Goal: Information Seeking & Learning: Learn about a topic

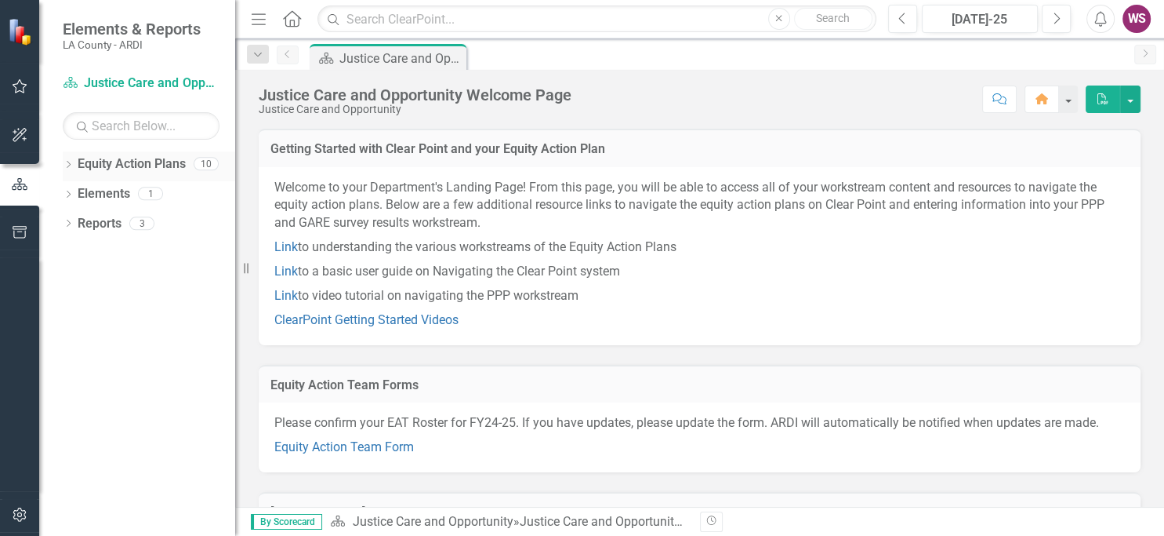
click at [67, 165] on icon "Dropdown" at bounding box center [68, 166] width 11 height 9
click at [80, 223] on icon "Dropdown" at bounding box center [77, 222] width 12 height 9
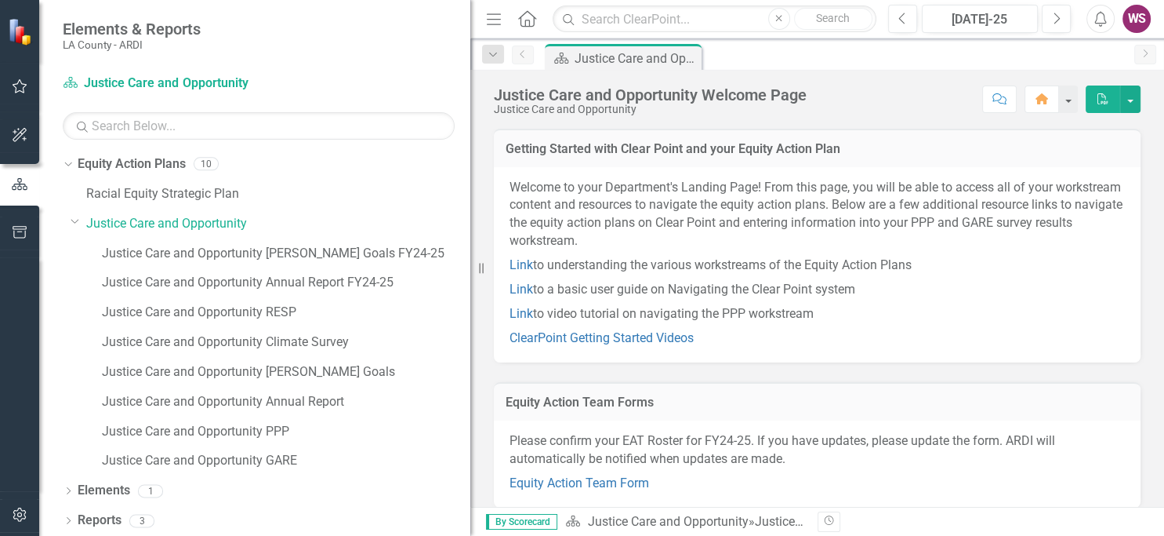
drag, startPoint x: 249, startPoint y: 265, endPoint x: 496, endPoint y: 268, distance: 247.8
click at [496, 268] on div "Elements & Reports LA County - ARDI Equity Action Plan Justice Care and Opportu…" at bounding box center [582, 268] width 1164 height 536
click at [336, 252] on link "Justice Care and Opportunity [PERSON_NAME] Goals FY24-25" at bounding box center [286, 254] width 369 height 18
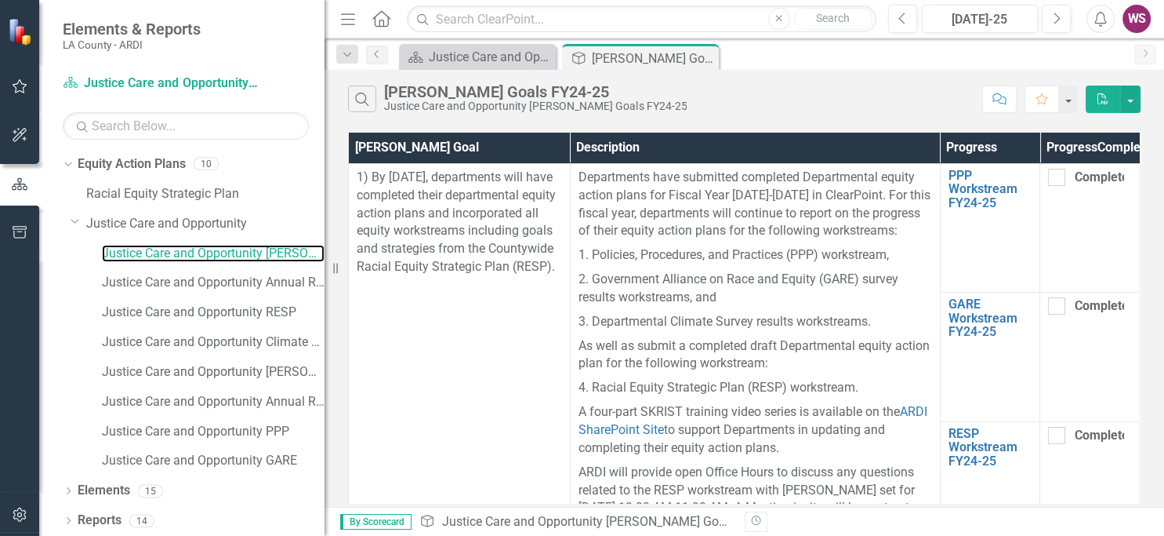
drag, startPoint x: 477, startPoint y: 272, endPoint x: 325, endPoint y: 282, distance: 153.2
click at [325, 282] on div "Resize" at bounding box center [331, 268] width 13 height 536
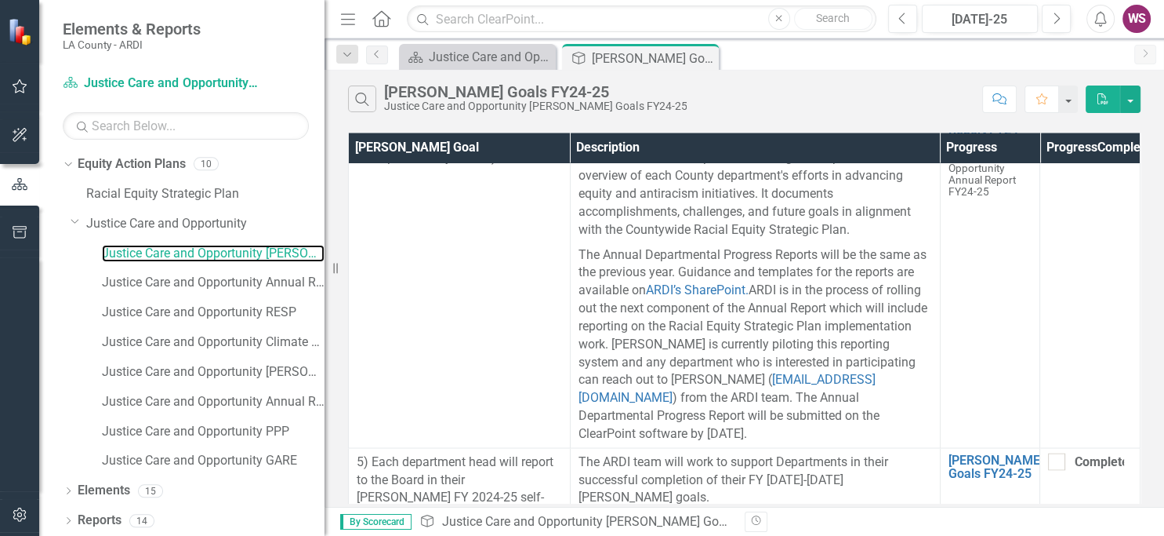
scroll to position [2810, 0]
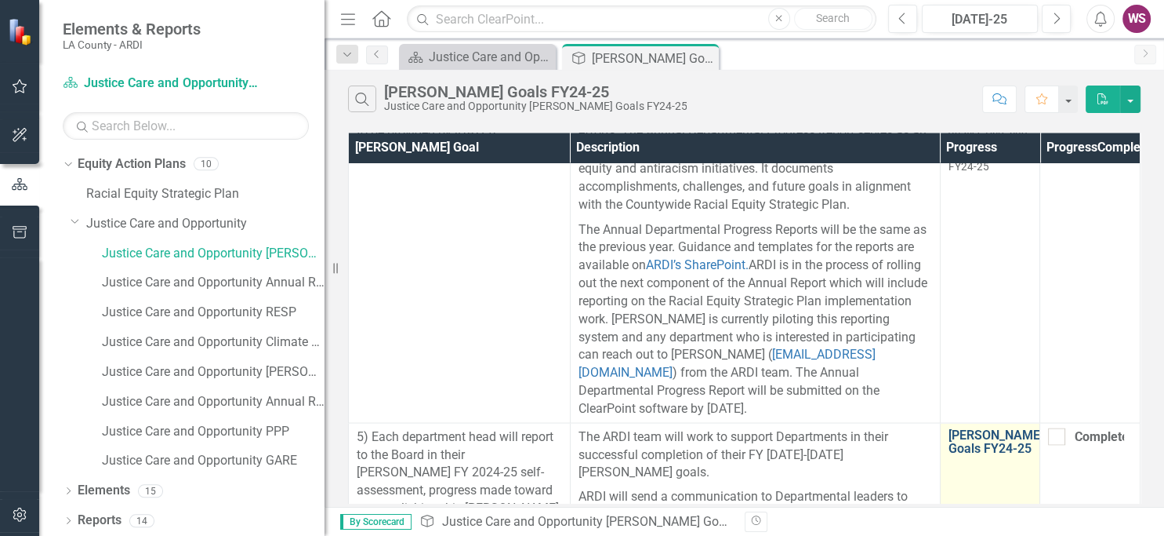
click at [972, 427] on link "[PERSON_NAME] Goals FY24-25" at bounding box center [996, 440] width 95 height 27
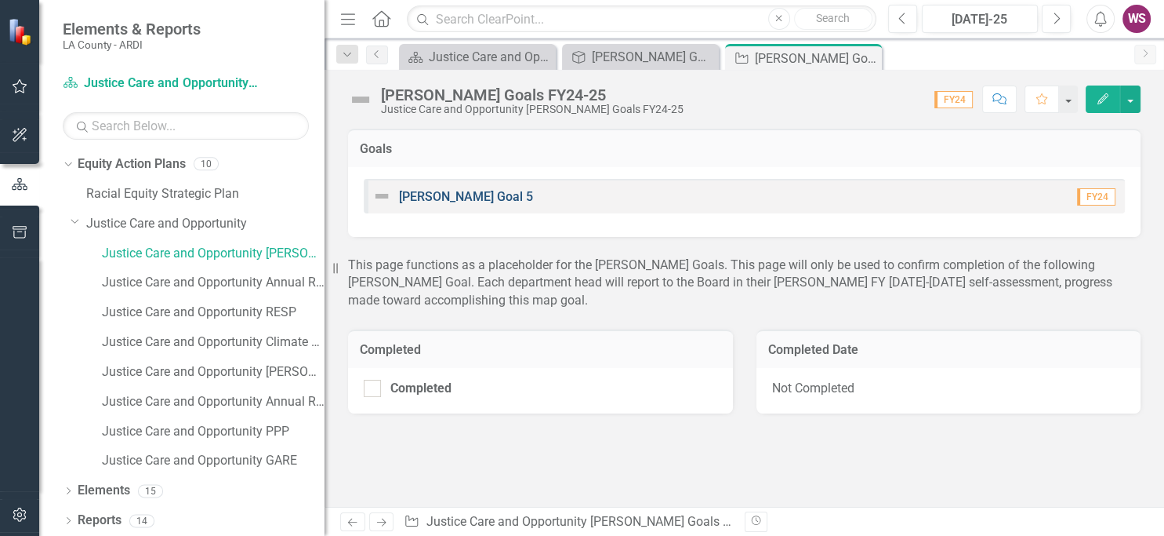
click at [459, 194] on link "[PERSON_NAME] Goal 5" at bounding box center [466, 196] width 134 height 15
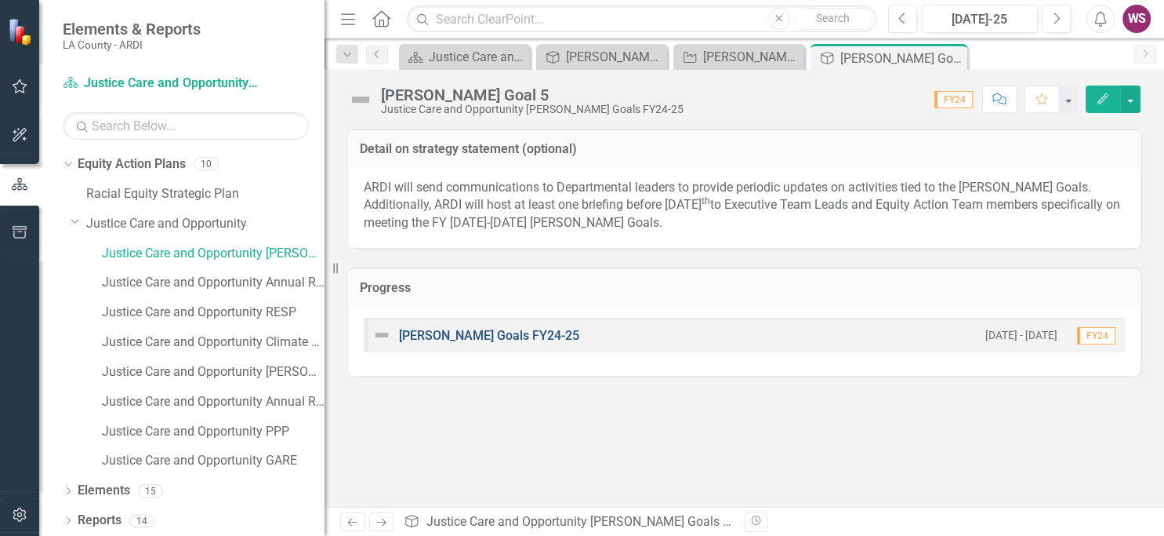
click at [502, 336] on link "[PERSON_NAME] Goals FY24-25" at bounding box center [489, 335] width 180 height 15
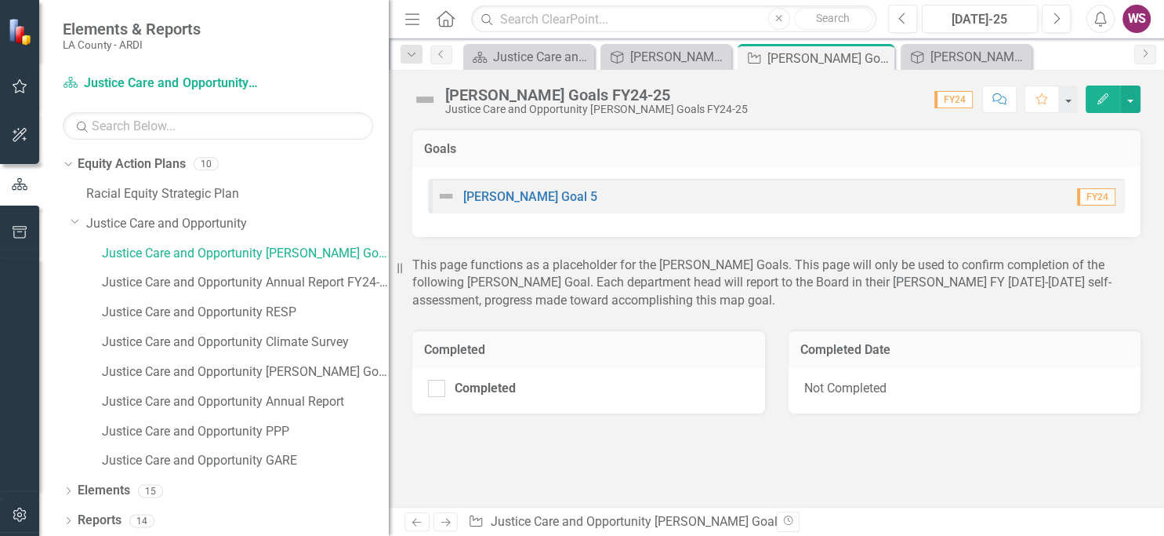
drag, startPoint x: 331, startPoint y: 271, endPoint x: 503, endPoint y: 260, distance: 172.1
click at [401, 266] on div "Resize" at bounding box center [395, 268] width 13 height 536
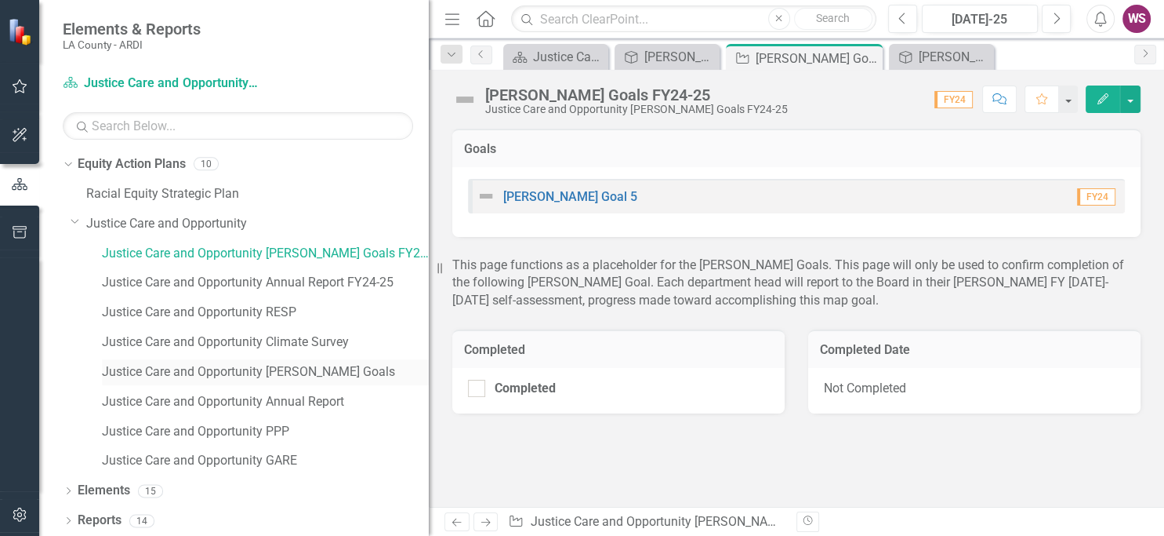
click at [187, 369] on link "Justice Care and Opportunity [PERSON_NAME] Goals" at bounding box center [265, 372] width 327 height 18
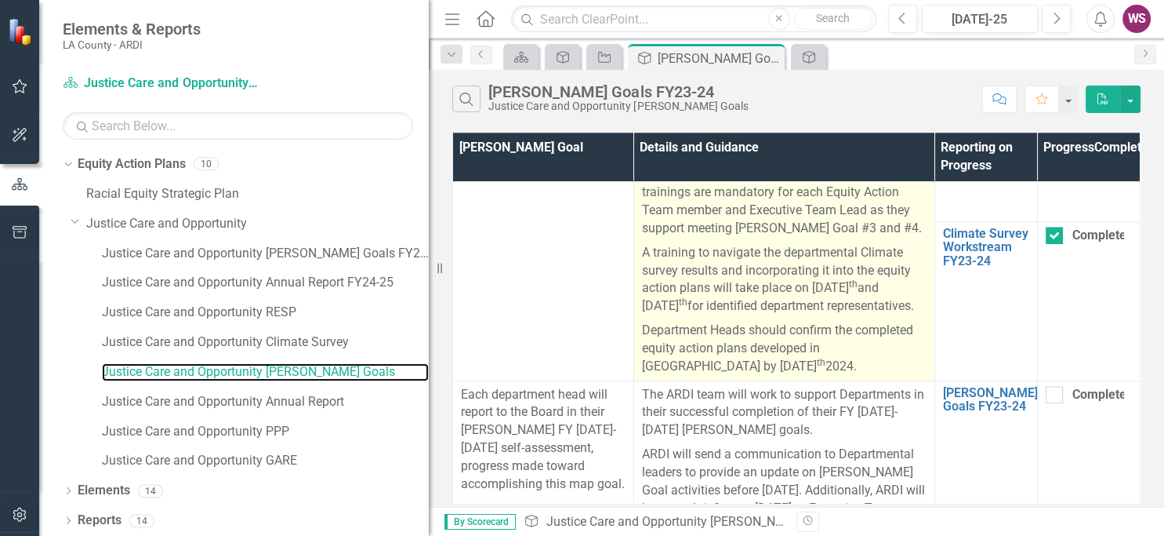
scroll to position [1607, 0]
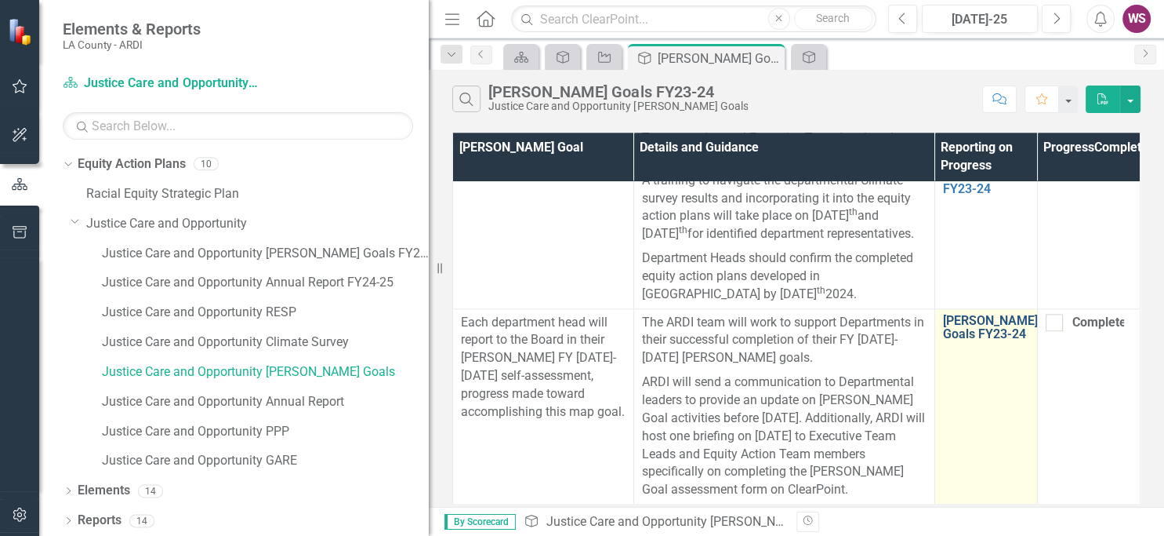
click at [986, 329] on link "[PERSON_NAME] Goals FY23-24" at bounding box center [990, 327] width 95 height 27
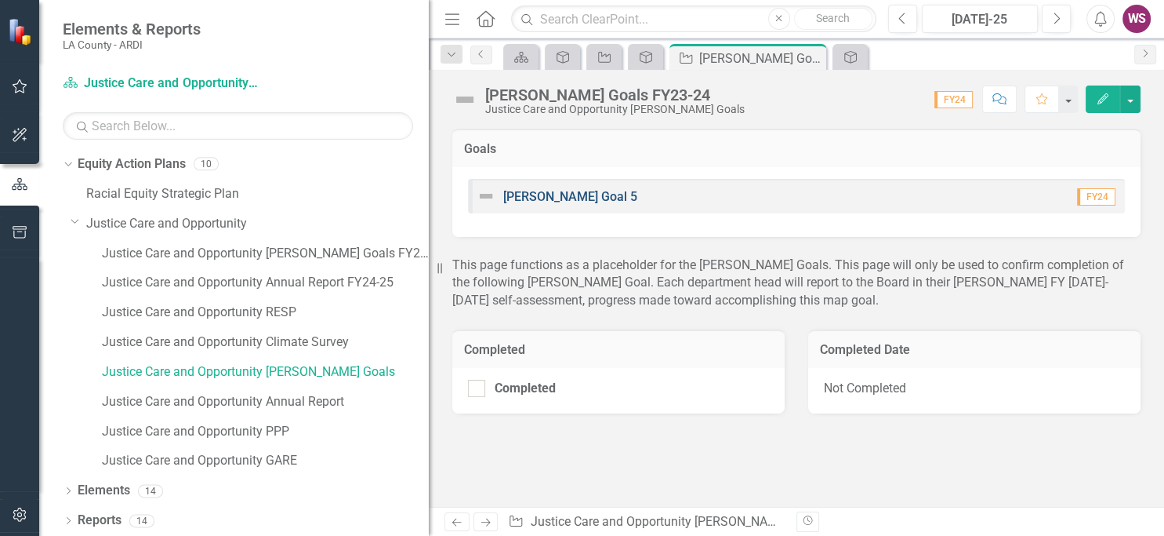
click at [547, 194] on link "[PERSON_NAME] Goal 5" at bounding box center [570, 196] width 134 height 15
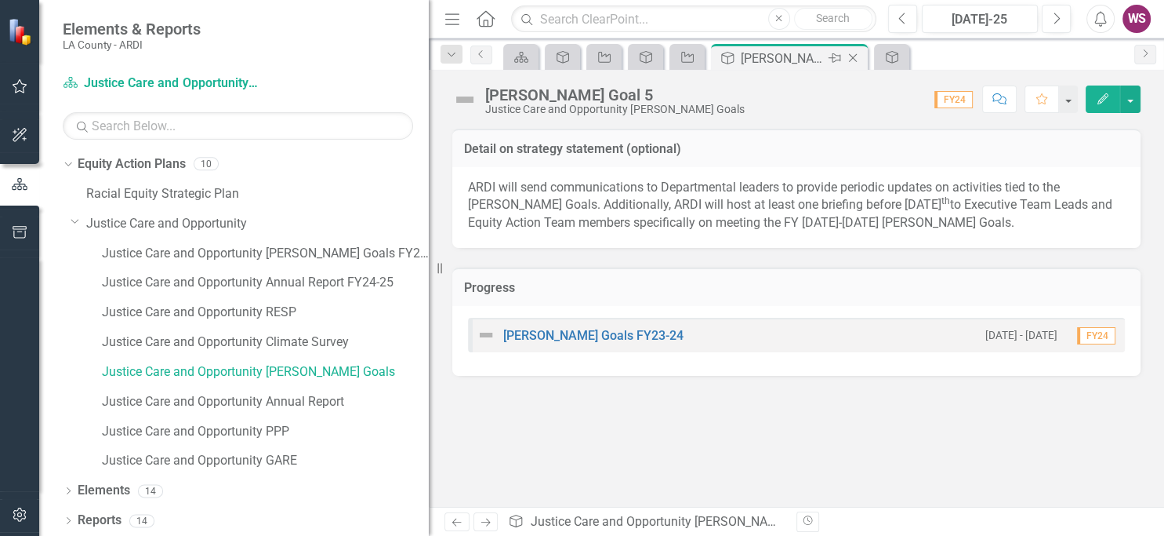
click at [855, 56] on icon at bounding box center [853, 58] width 9 height 9
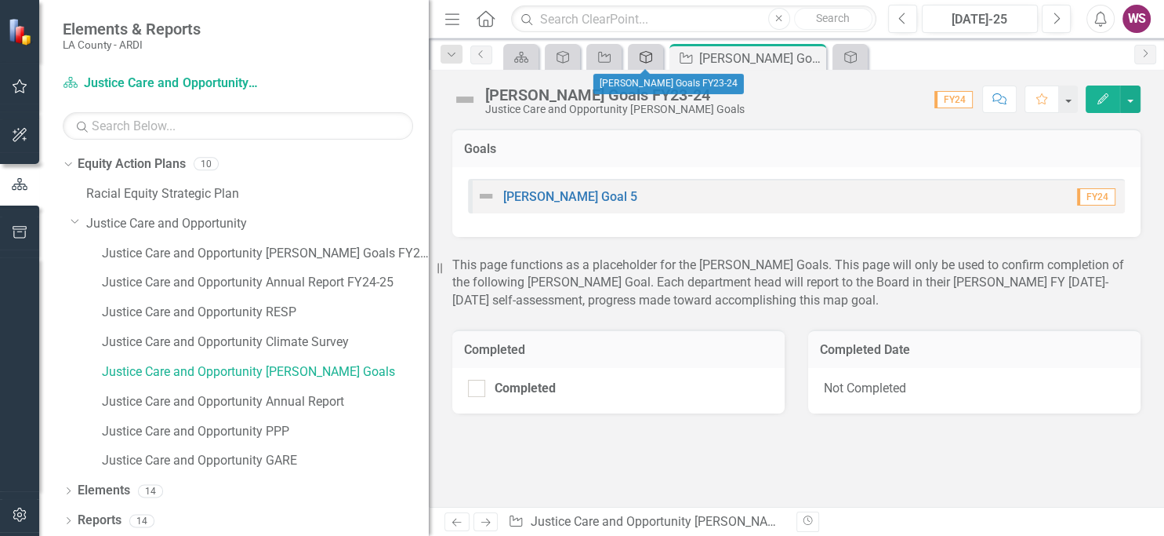
click at [652, 54] on icon at bounding box center [646, 57] width 13 height 13
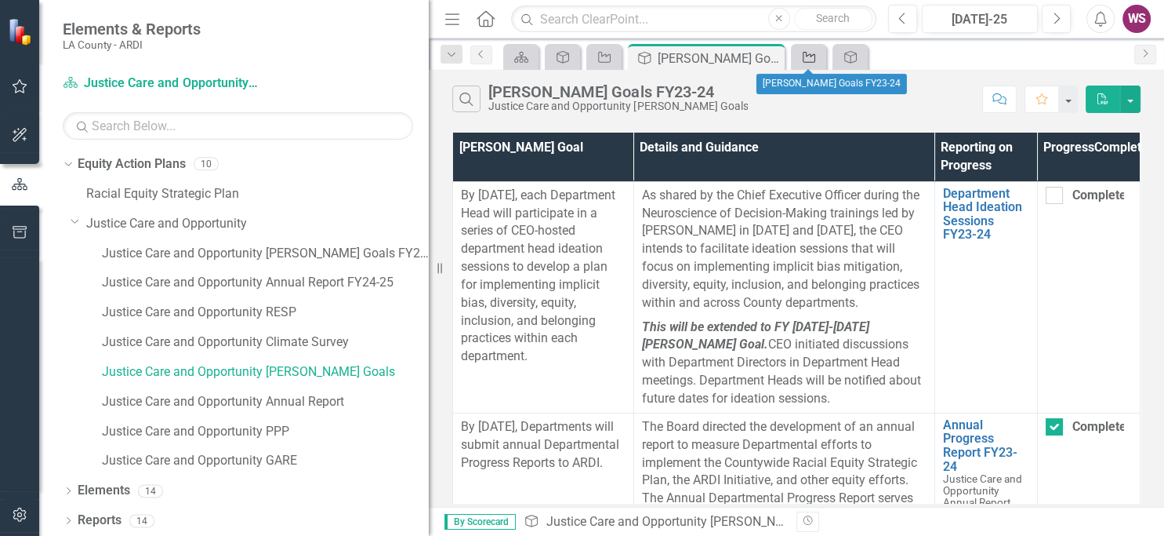
click at [812, 59] on icon "Progress" at bounding box center [809, 57] width 16 height 13
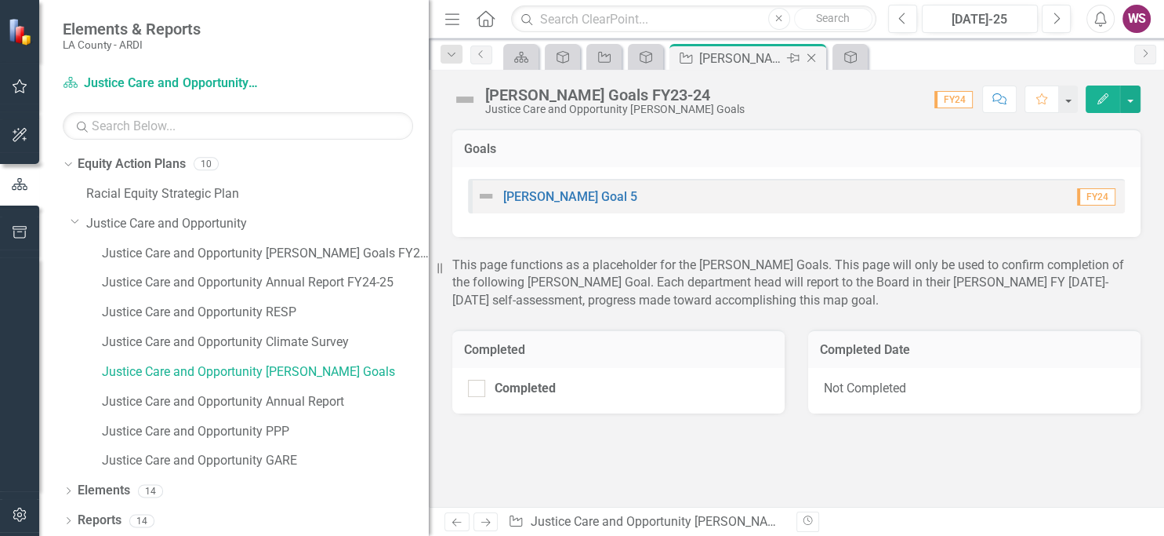
click at [816, 60] on icon "Close" at bounding box center [812, 58] width 16 height 13
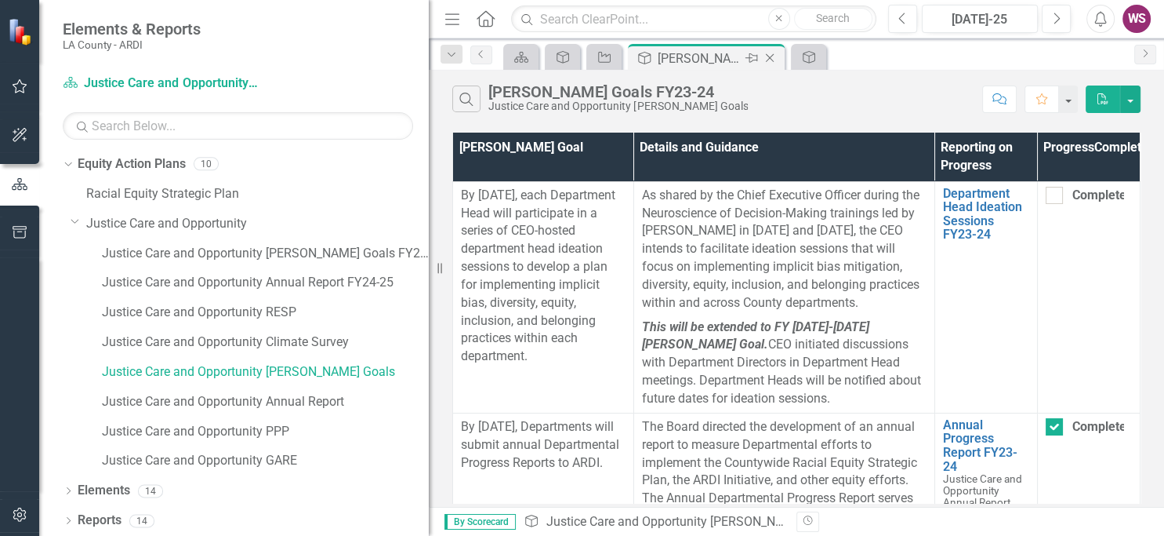
click at [770, 61] on icon "Close" at bounding box center [770, 58] width 16 height 13
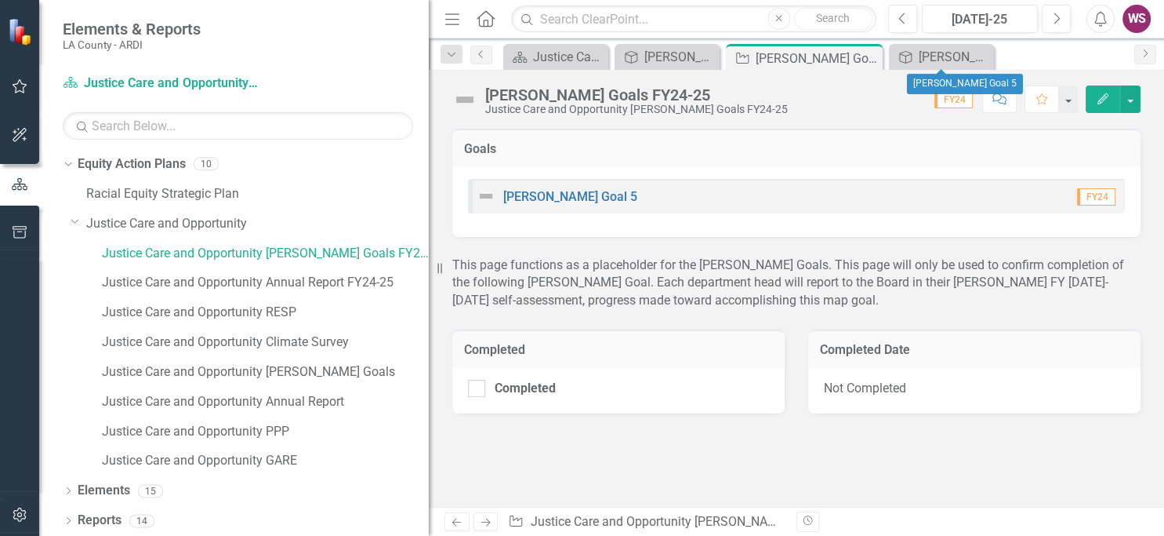
click at [0, 0] on icon "Close" at bounding box center [0, 0] width 0 height 0
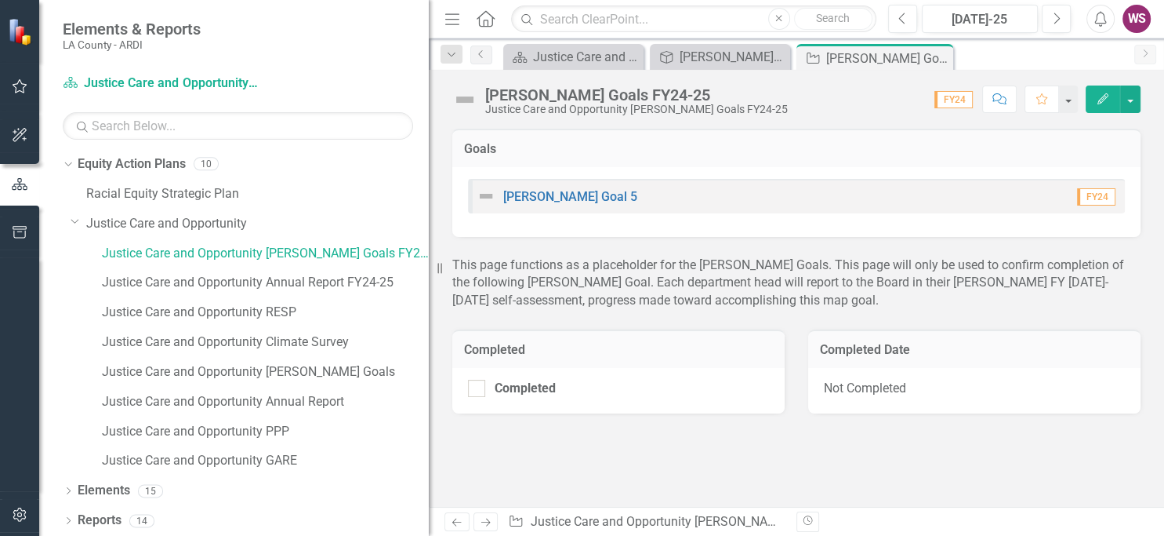
click at [0, 0] on icon "Close" at bounding box center [0, 0] width 0 height 0
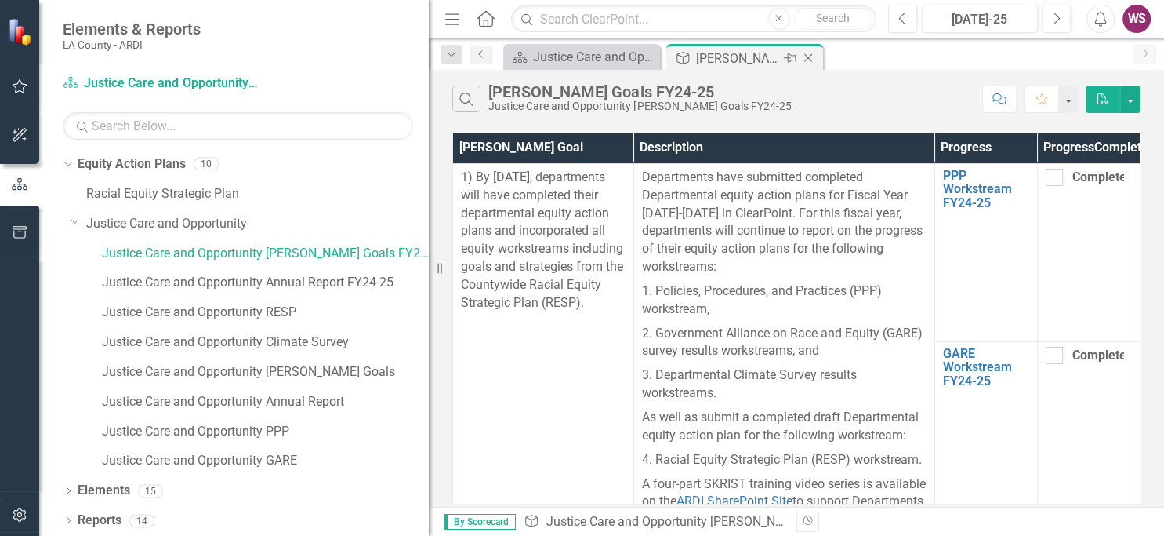
click at [808, 58] on icon at bounding box center [808, 58] width 9 height 9
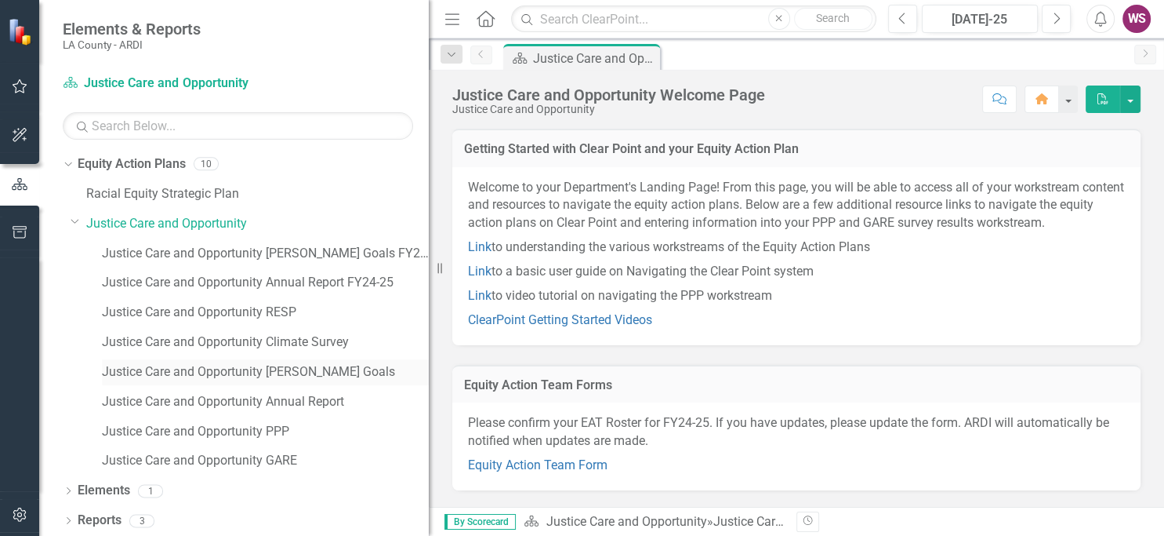
click at [292, 375] on link "Justice Care and Opportunity [PERSON_NAME] Goals" at bounding box center [265, 372] width 327 height 18
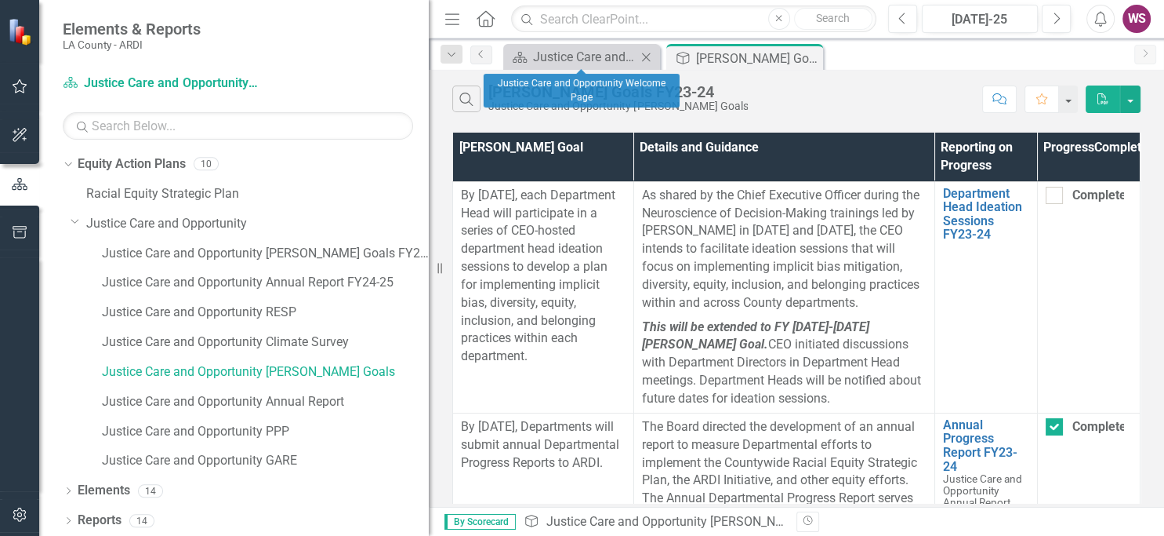
click at [649, 60] on icon "Close" at bounding box center [646, 57] width 16 height 13
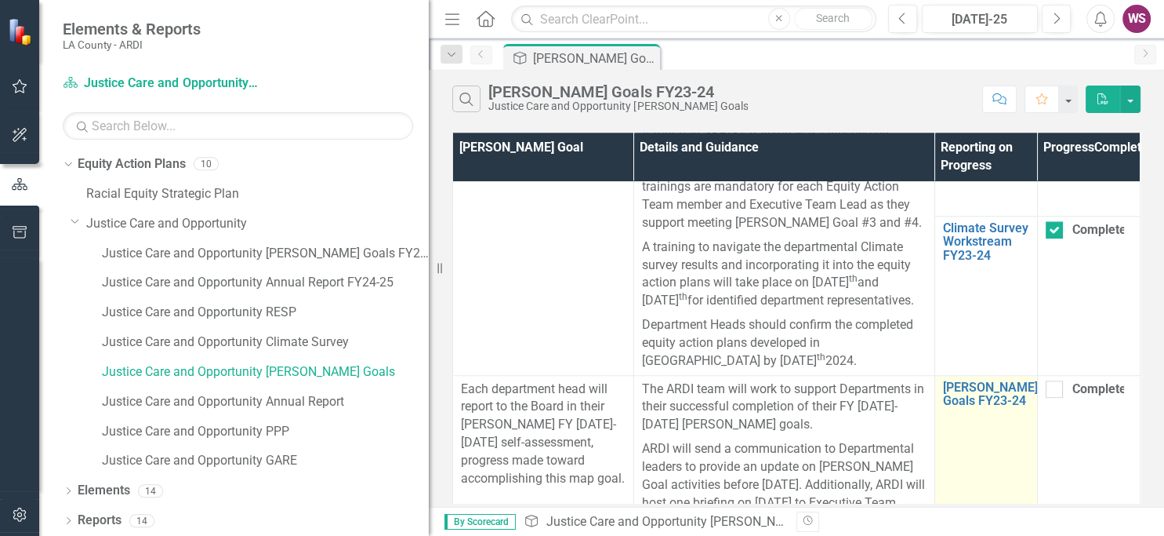
scroll to position [1607, 0]
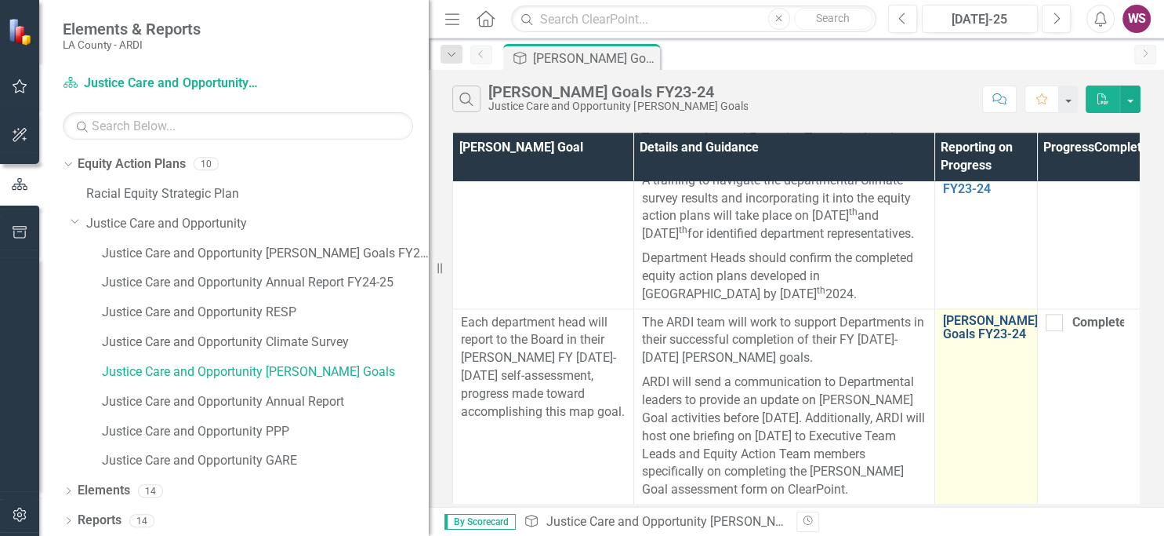
click at [975, 333] on link "[PERSON_NAME] Goals FY23-24" at bounding box center [990, 327] width 95 height 27
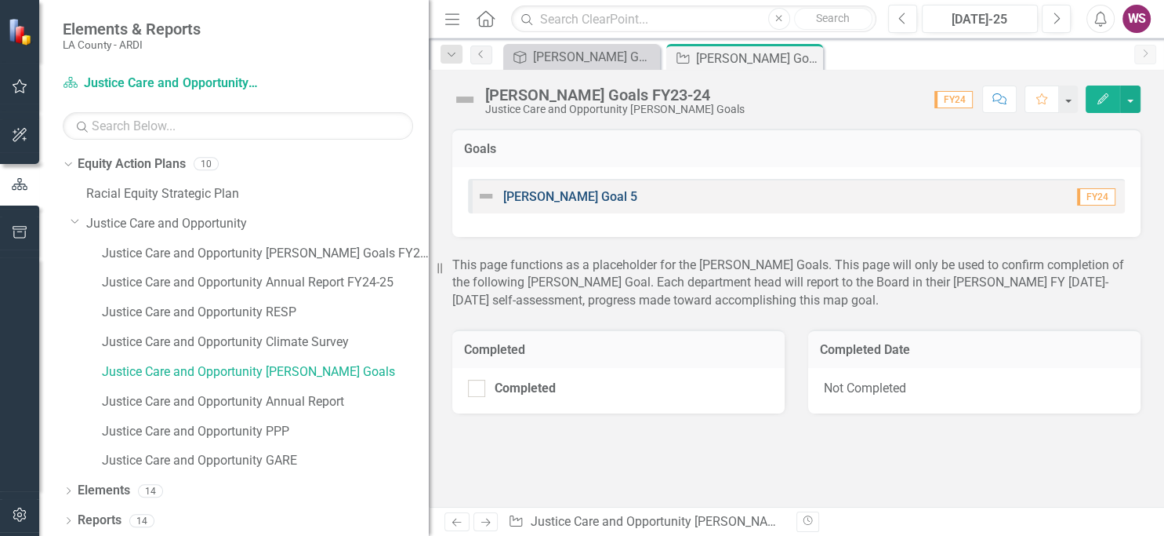
click at [565, 194] on link "[PERSON_NAME] Goal 5" at bounding box center [570, 196] width 134 height 15
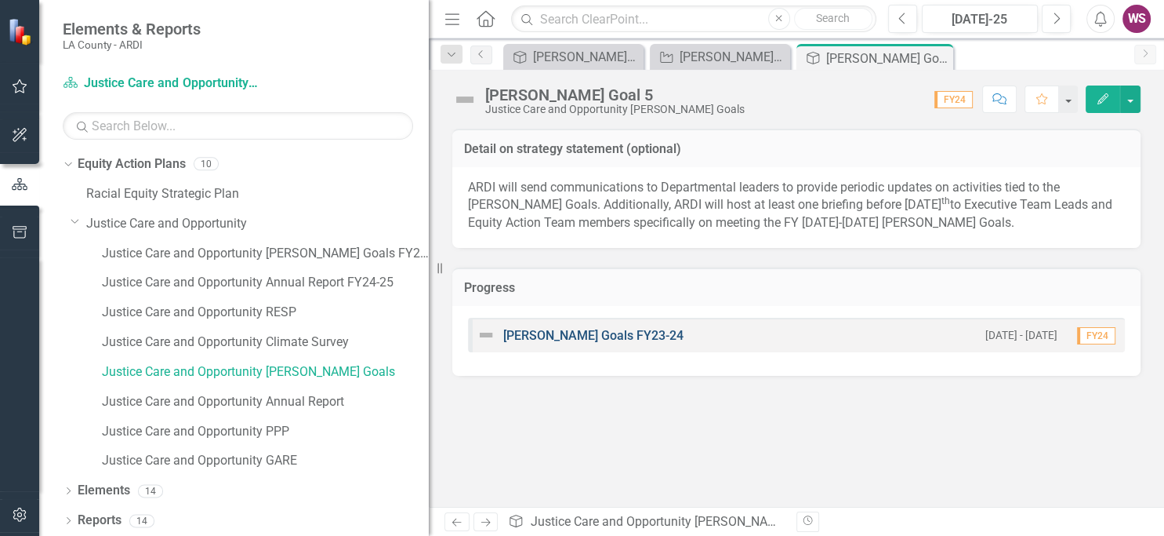
click at [578, 332] on link "[PERSON_NAME] Goals FY23-24" at bounding box center [593, 335] width 180 height 15
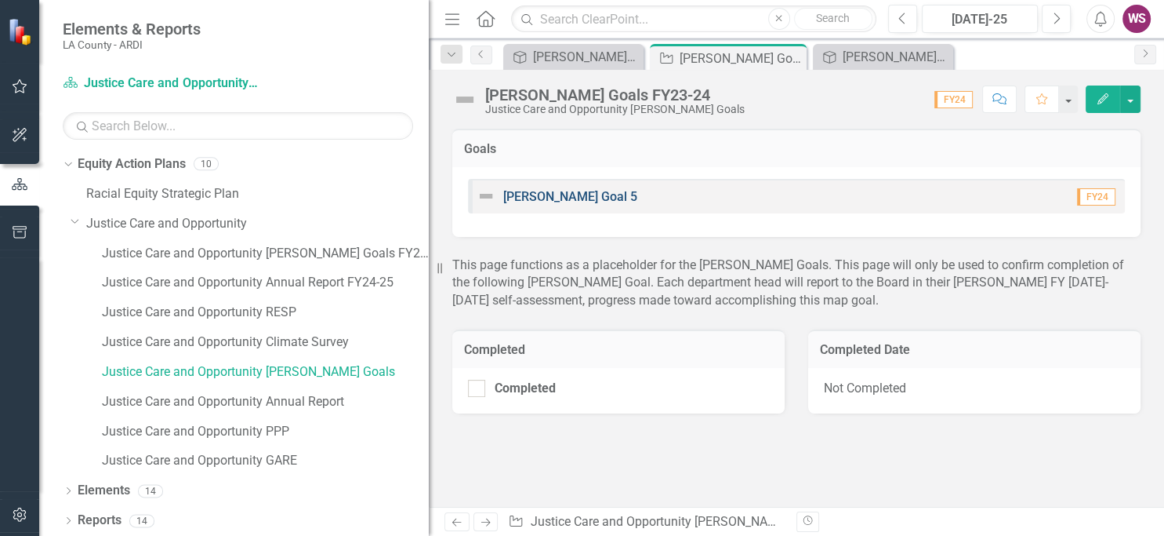
click at [550, 199] on link "[PERSON_NAME] Goal 5" at bounding box center [570, 196] width 134 height 15
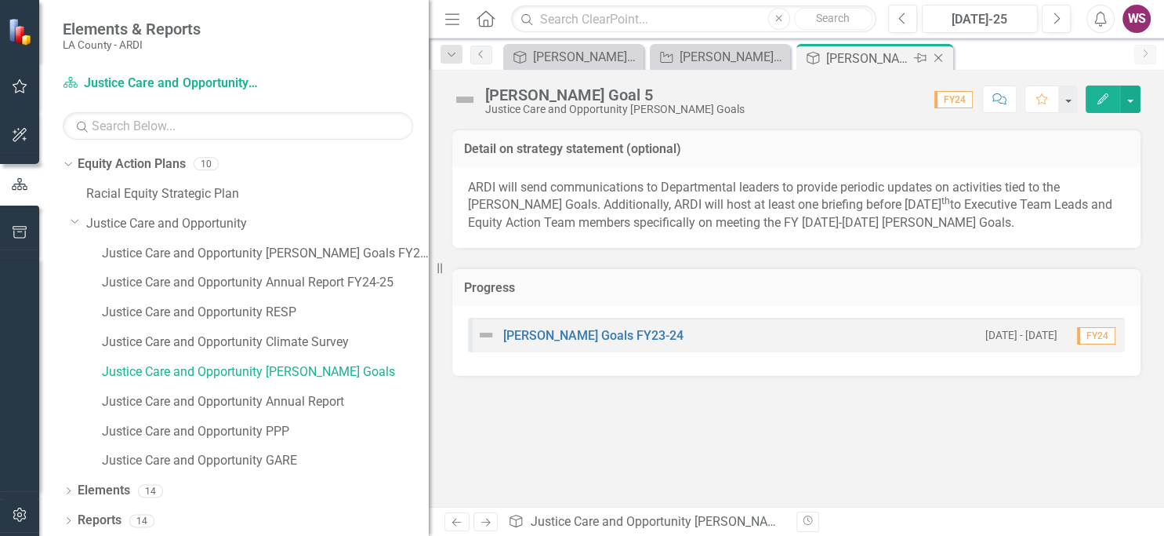
click at [934, 54] on icon "Close" at bounding box center [939, 58] width 16 height 13
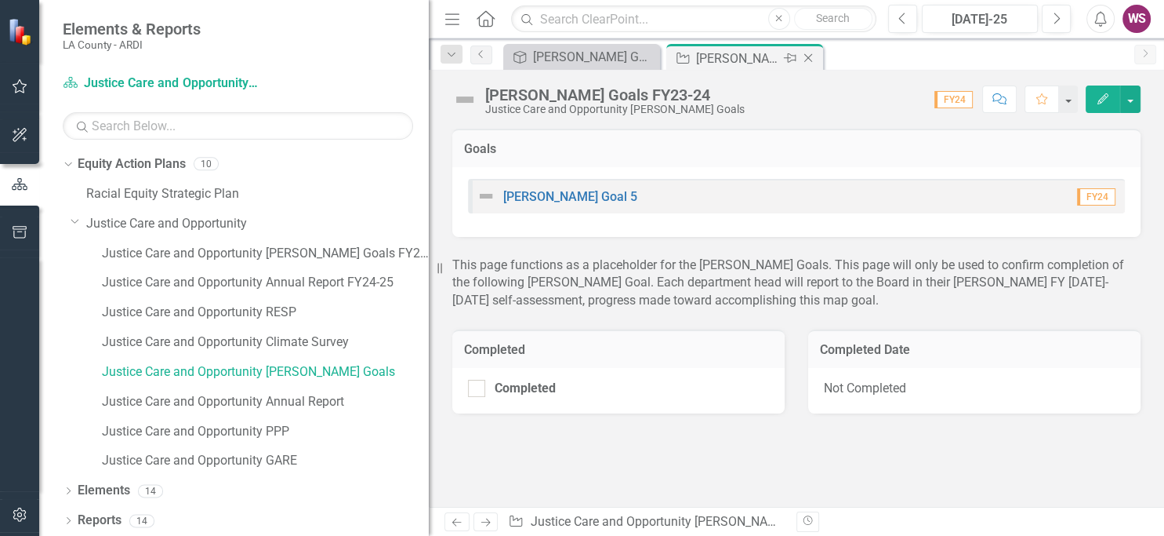
click at [804, 55] on icon "Close" at bounding box center [809, 58] width 16 height 13
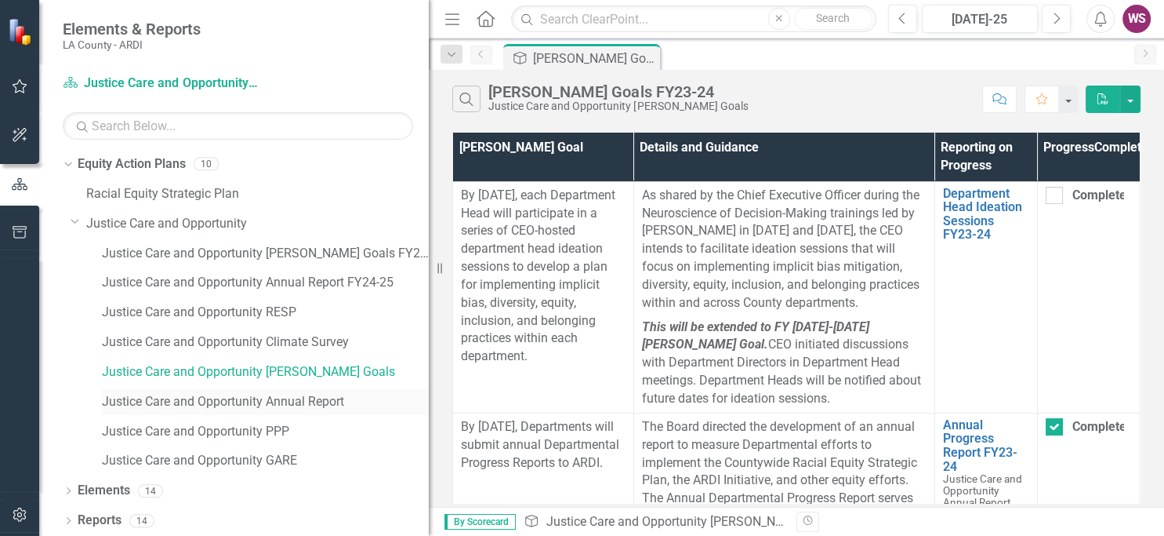
scroll to position [1, 0]
click at [232, 434] on link "Justice Care and Opportunity PPP" at bounding box center [265, 431] width 327 height 18
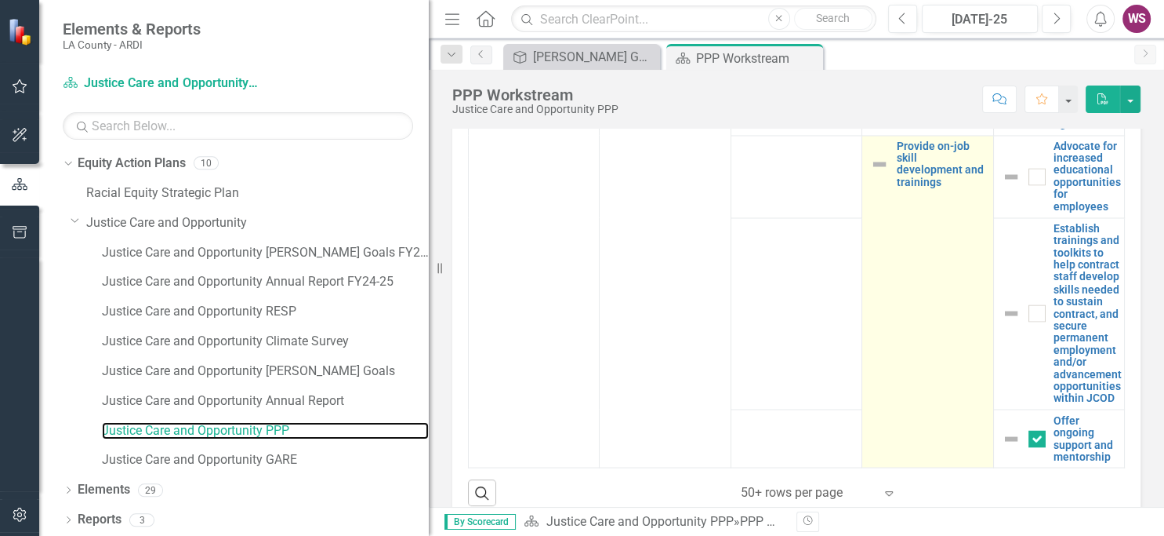
scroll to position [728, 0]
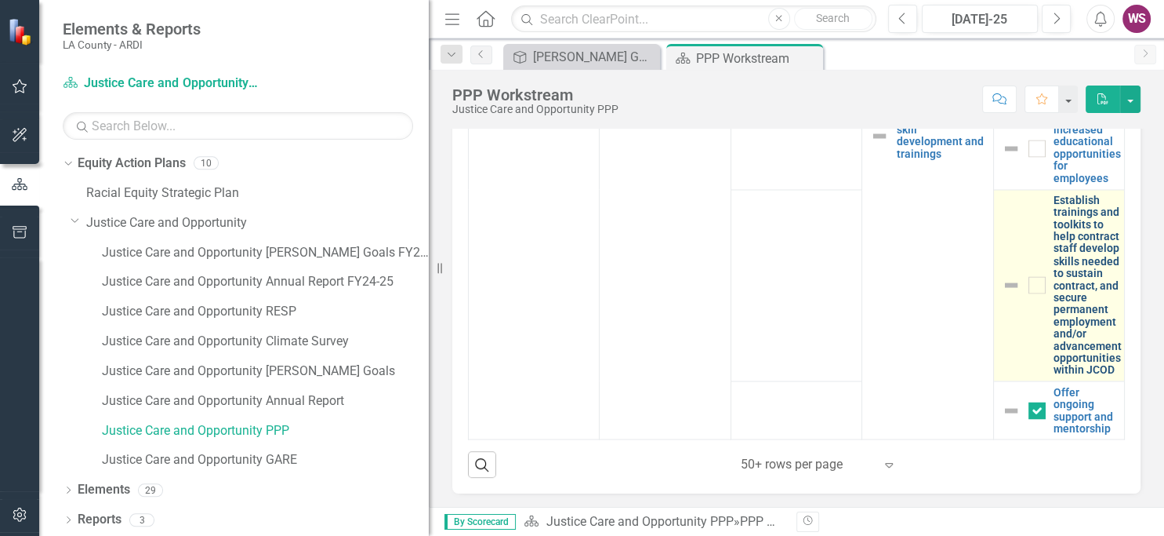
click at [1065, 281] on link "Establish trainings and toolkits to help contract staff develop skills needed t…" at bounding box center [1088, 284] width 68 height 181
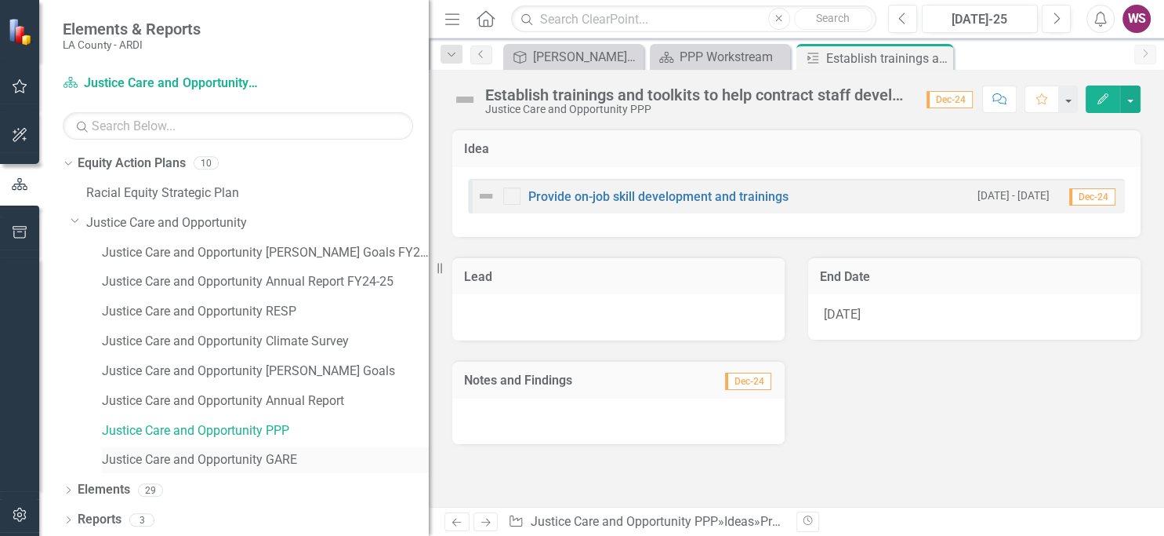
click at [281, 455] on link "Justice Care and Opportunity GARE" at bounding box center [265, 460] width 327 height 18
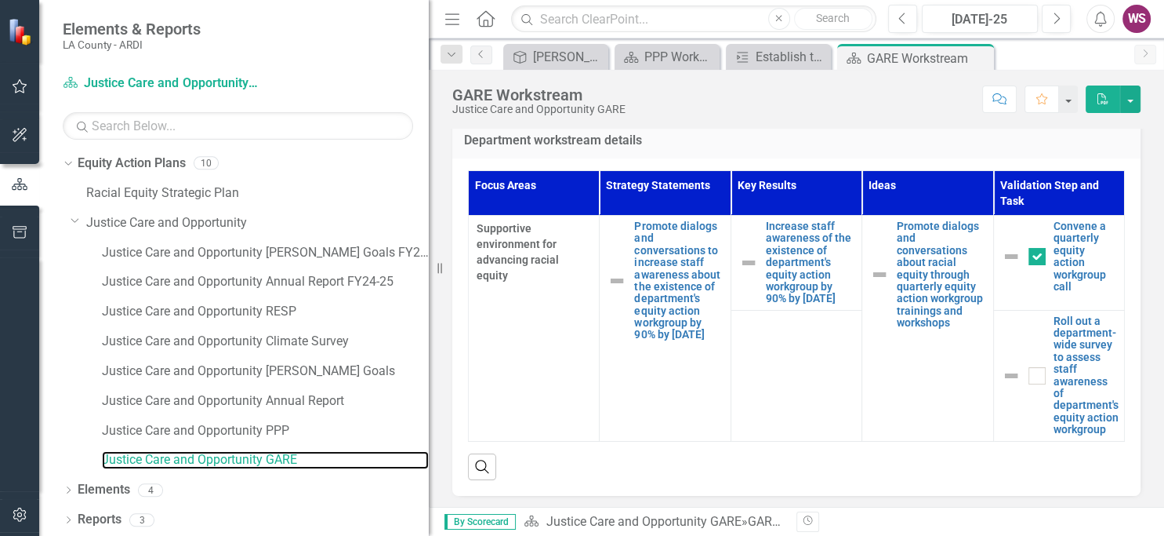
scroll to position [608, 0]
